Goal: Task Accomplishment & Management: Manage account settings

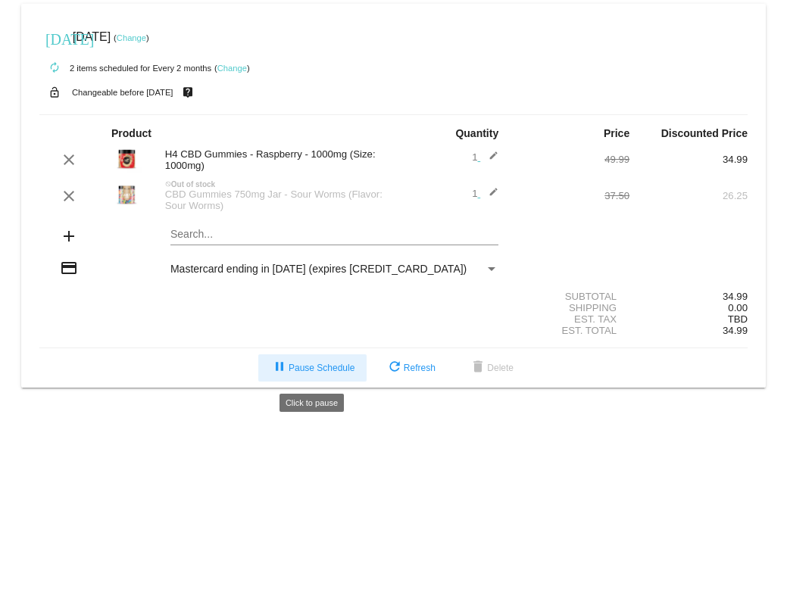
click at [332, 366] on span "pause Pause Schedule" at bounding box center [312, 368] width 84 height 11
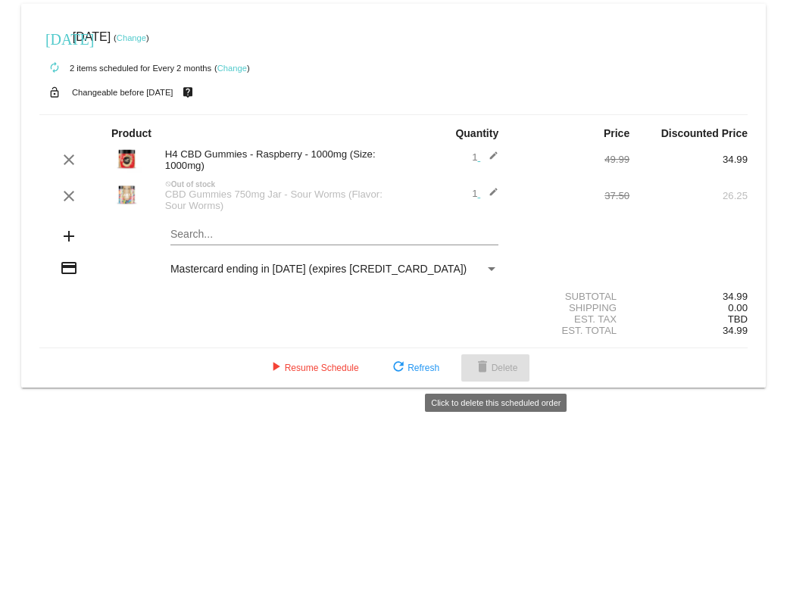
click at [505, 371] on span "delete Delete" at bounding box center [495, 368] width 45 height 11
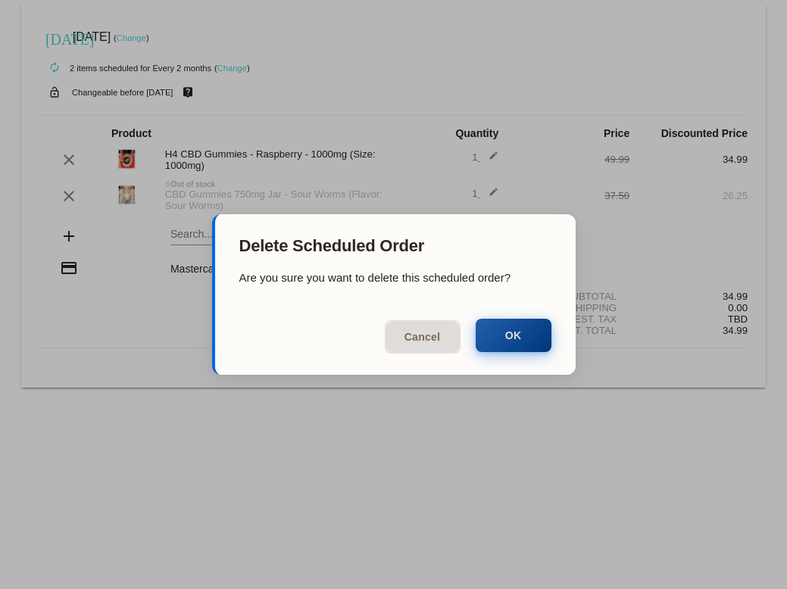
click at [524, 340] on button "OK" at bounding box center [513, 335] width 76 height 33
